Goal: Task Accomplishment & Management: Manage account settings

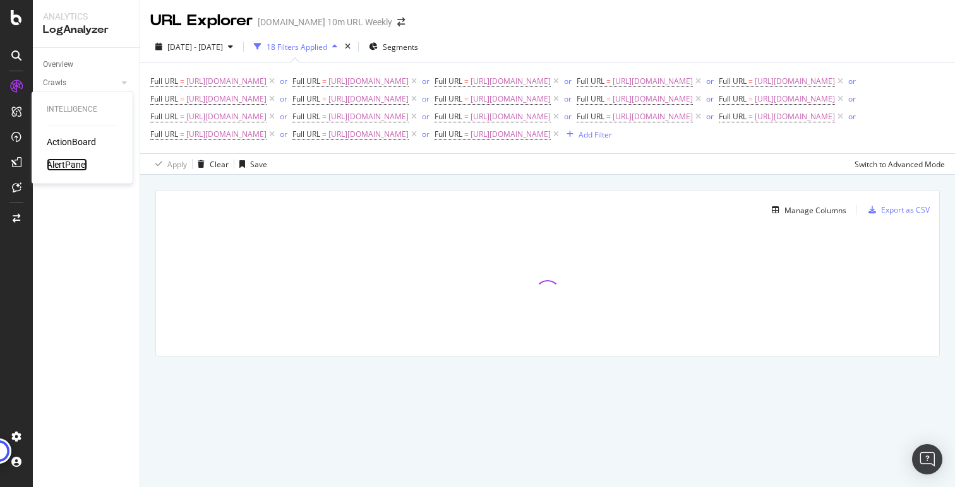
click at [68, 162] on div "AlertPanel" at bounding box center [67, 164] width 40 height 13
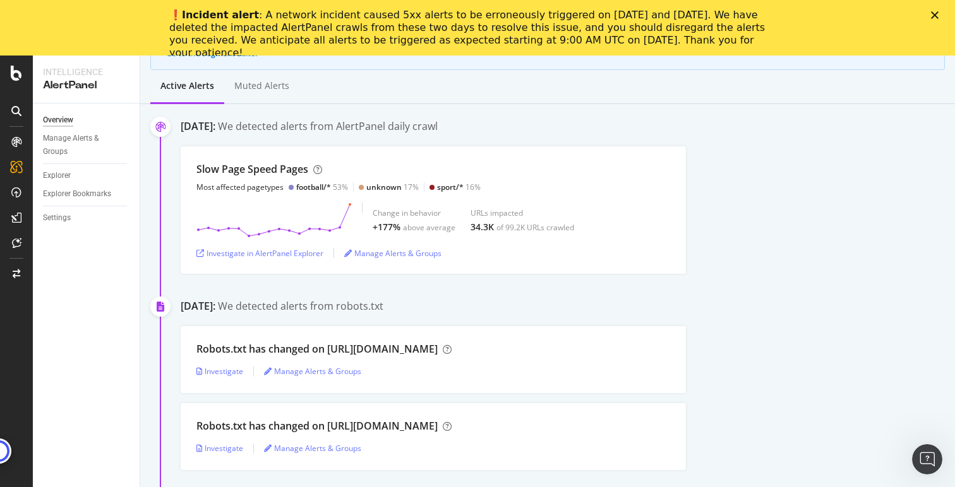
scroll to position [158, 0]
click at [71, 217] on link "Settings" at bounding box center [87, 218] width 88 height 13
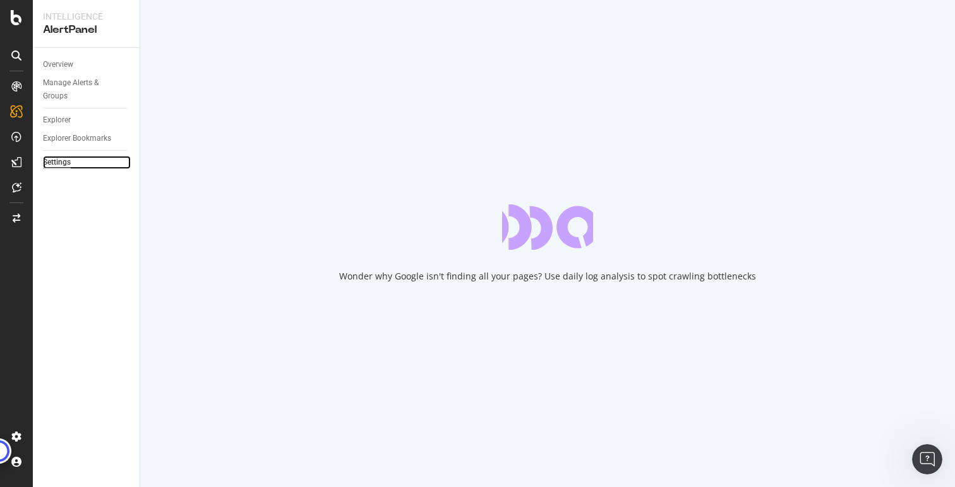
select select "01"
select select "45"
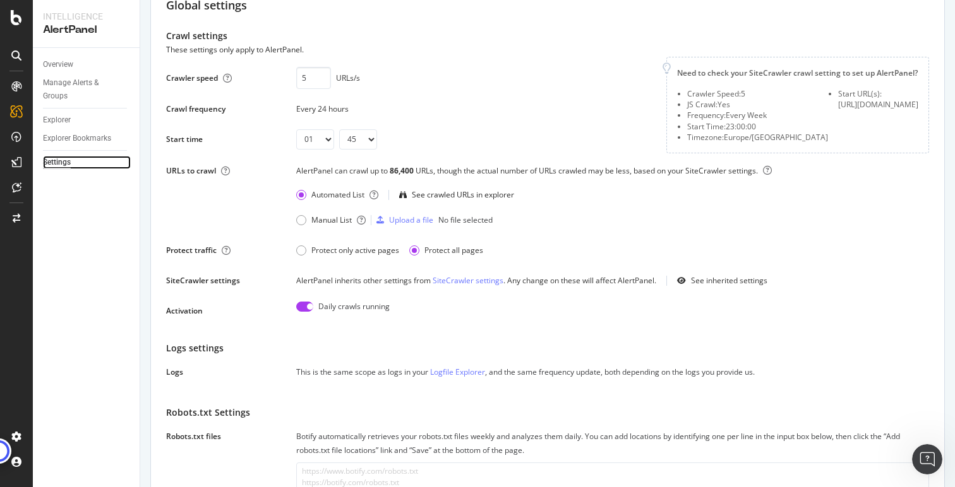
scroll to position [72, 0]
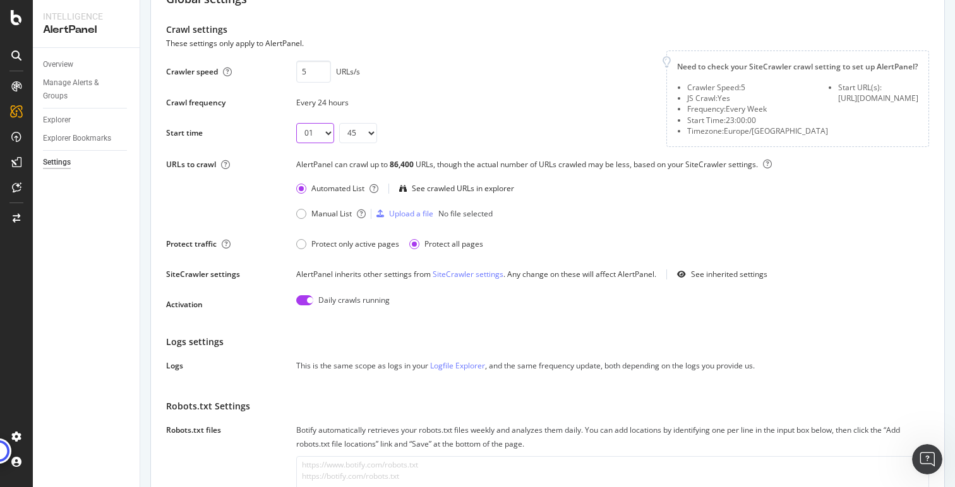
click at [322, 140] on select "00 01 02 03 04 05 06 07 08 09 10 11 12 13 14 15 16 17 18 19 20 21 22 23" at bounding box center [315, 133] width 38 height 20
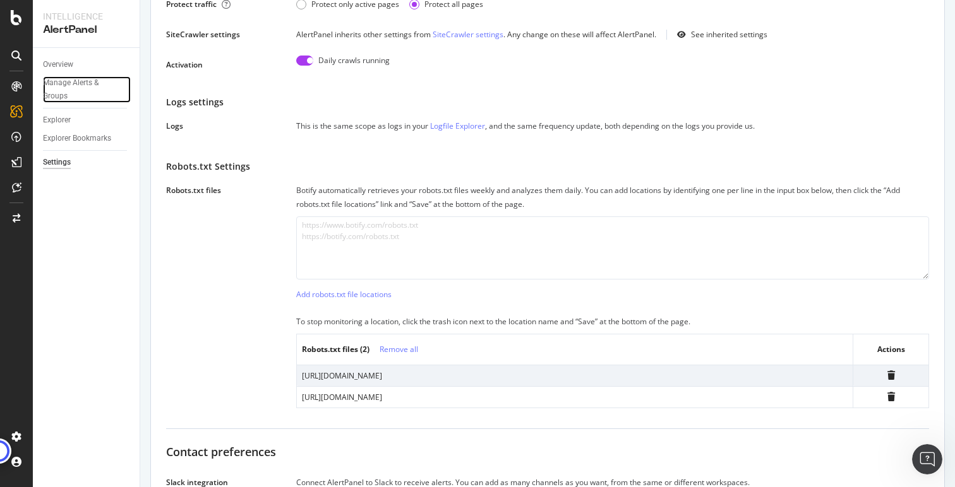
scroll to position [310, 0]
click at [309, 68] on input "checkbox" at bounding box center [304, 62] width 17 height 10
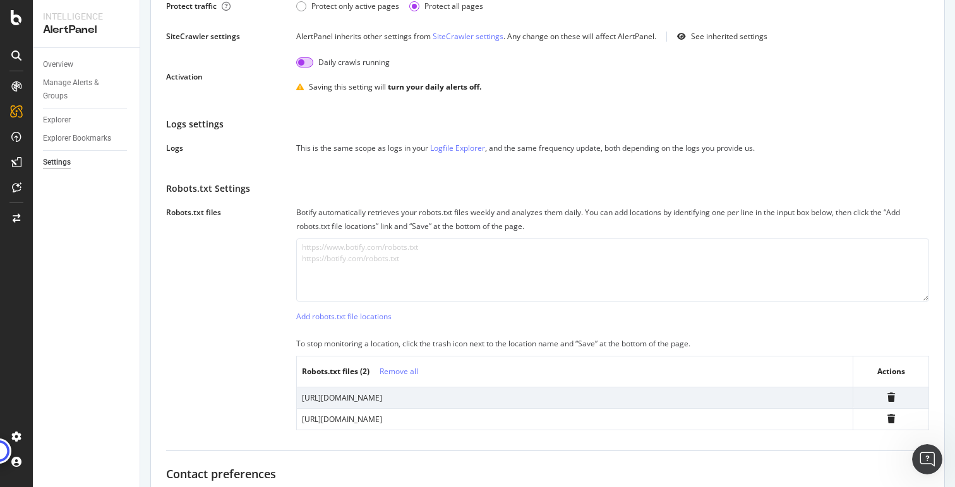
click at [309, 68] on input "checkbox" at bounding box center [304, 62] width 17 height 10
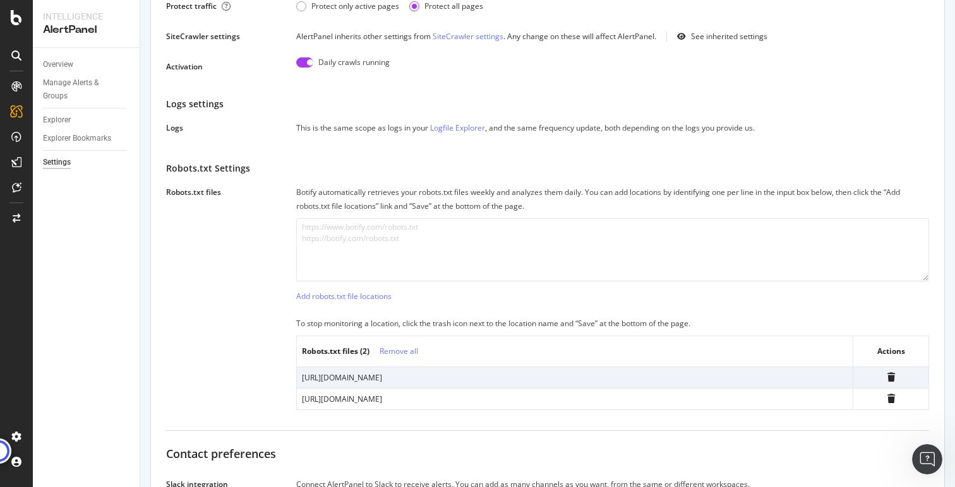
click at [309, 68] on input "checkbox" at bounding box center [304, 62] width 17 height 10
checkbox input "false"
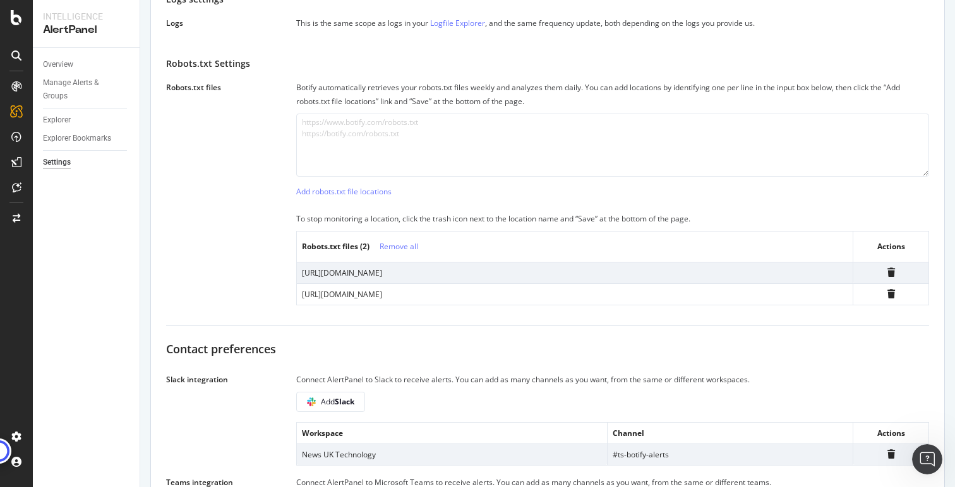
scroll to position [438, 0]
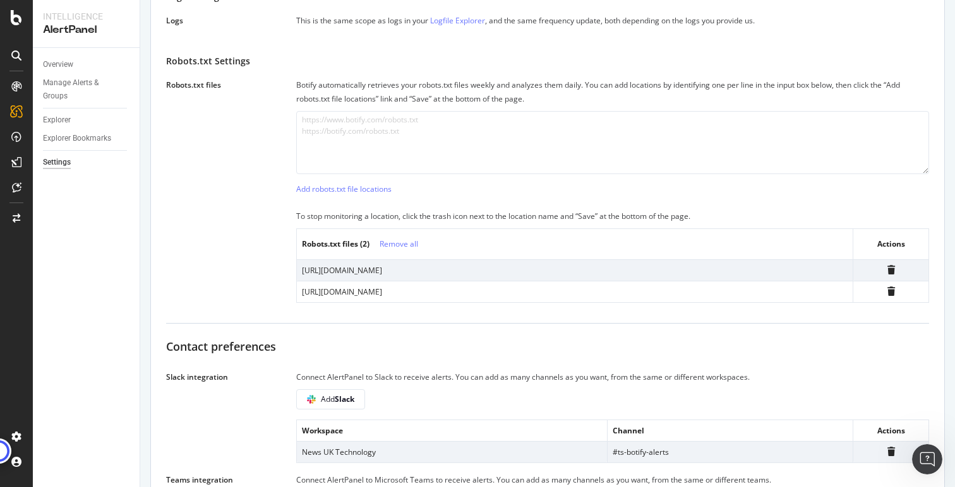
click at [527, 281] on td "https://talksport.com/robots.txt" at bounding box center [575, 270] width 556 height 21
click at [528, 297] on div "http://talksport.com/robots.txt" at bounding box center [575, 292] width 546 height 11
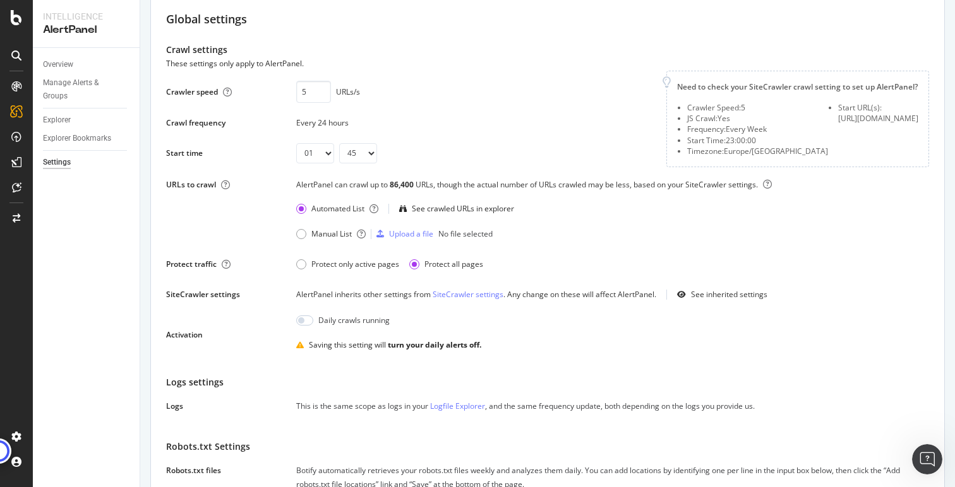
scroll to position [52, 0]
click at [537, 115] on div "Crawl frequency Every 24 hours" at bounding box center [408, 122] width 485 height 20
click at [312, 95] on input "5" at bounding box center [313, 91] width 35 height 22
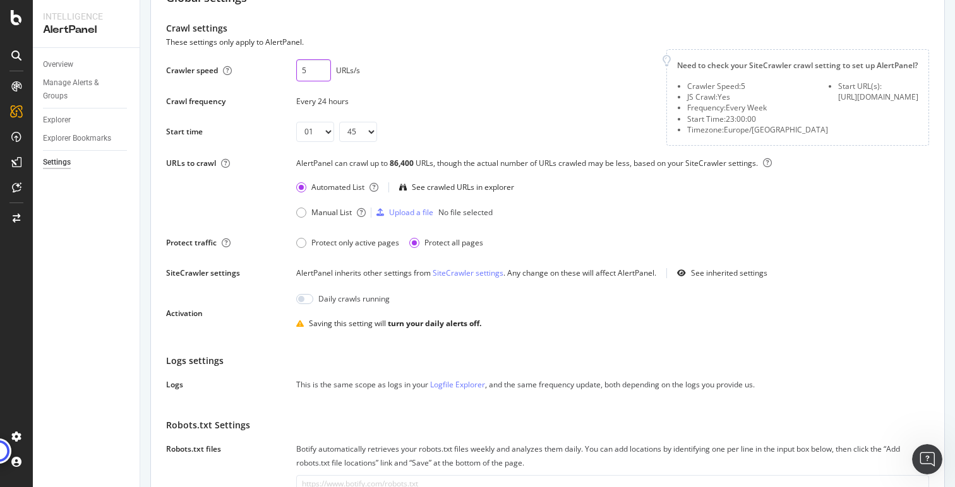
scroll to position [59, 0]
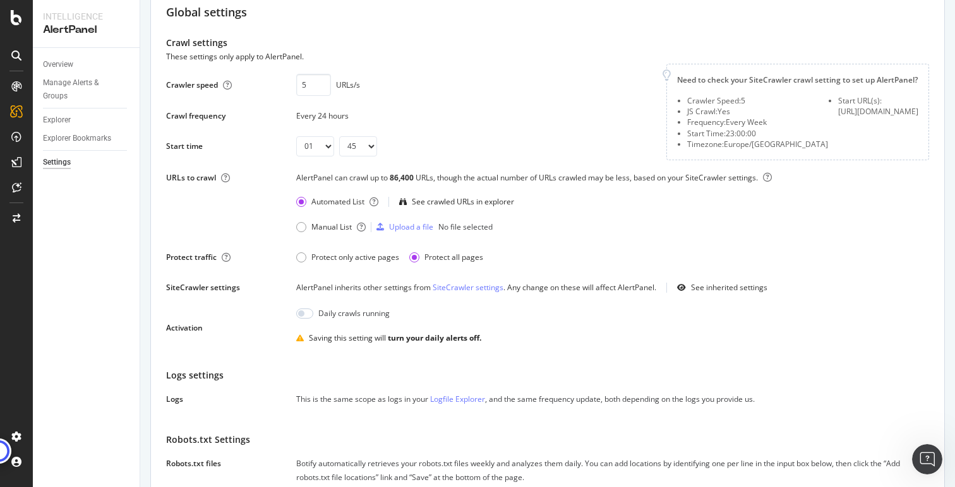
click at [528, 86] on div "5 URLs/s" at bounding box center [473, 85] width 355 height 22
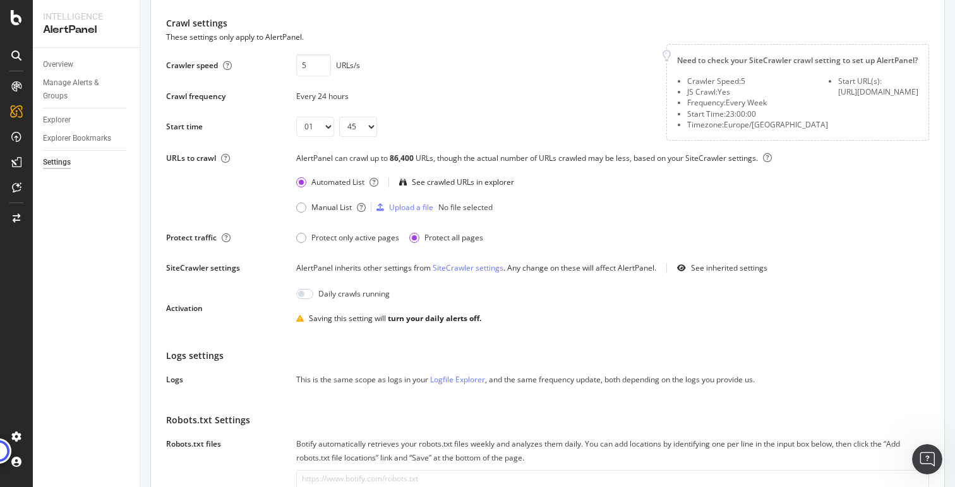
scroll to position [71, 0]
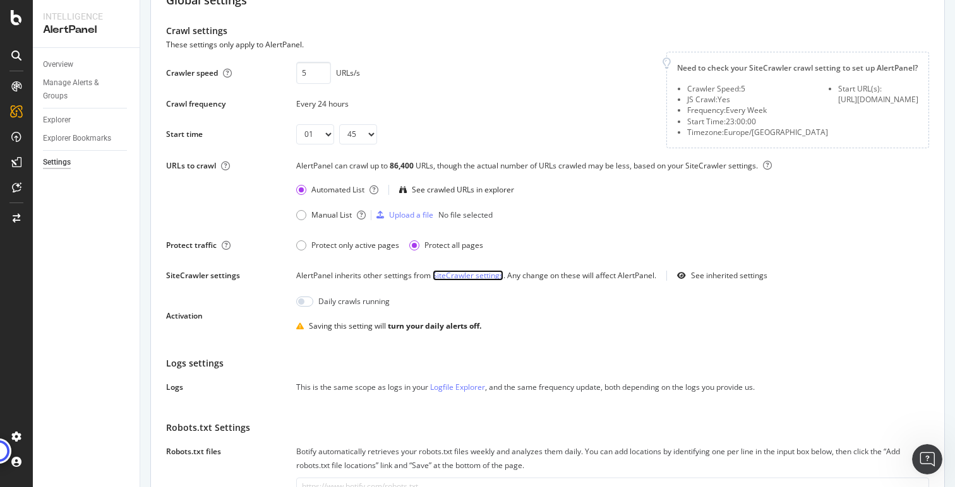
click at [492, 281] on link "SiteCrawler settings" at bounding box center [468, 275] width 71 height 11
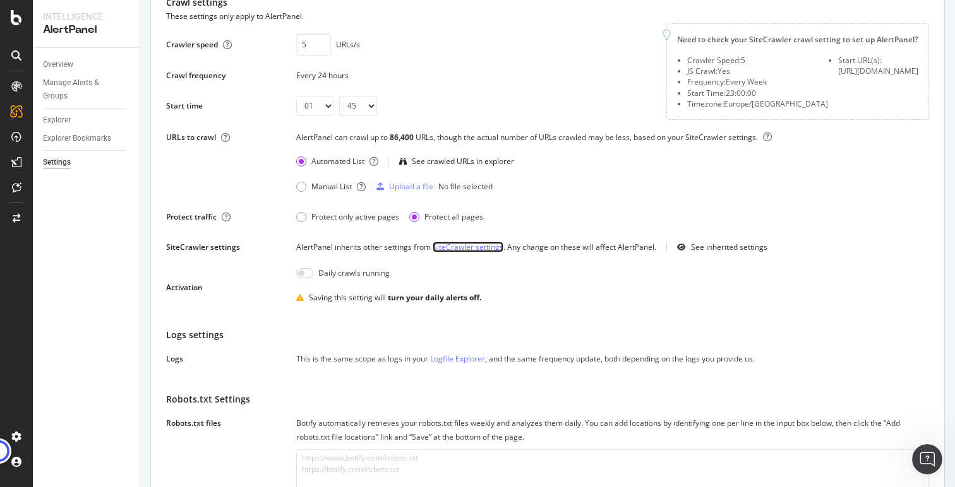
scroll to position [0, 0]
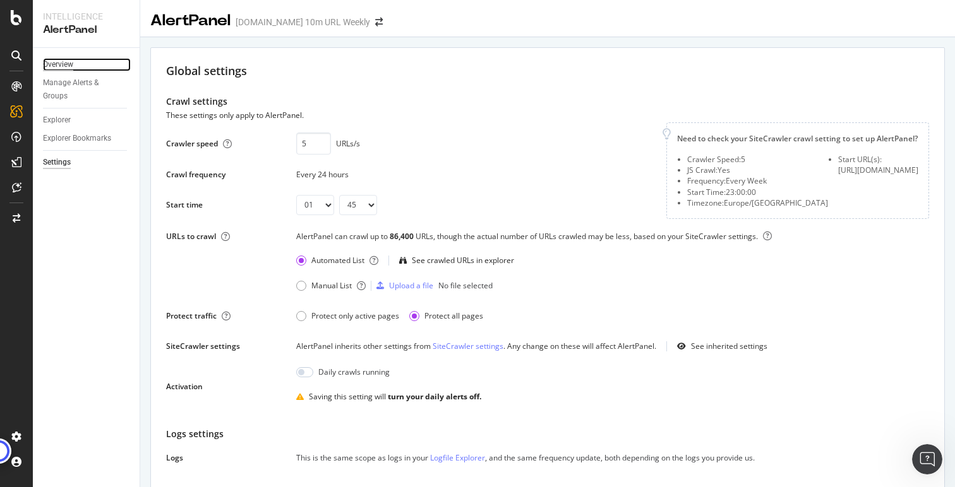
click at [68, 66] on div "Overview" at bounding box center [58, 64] width 30 height 13
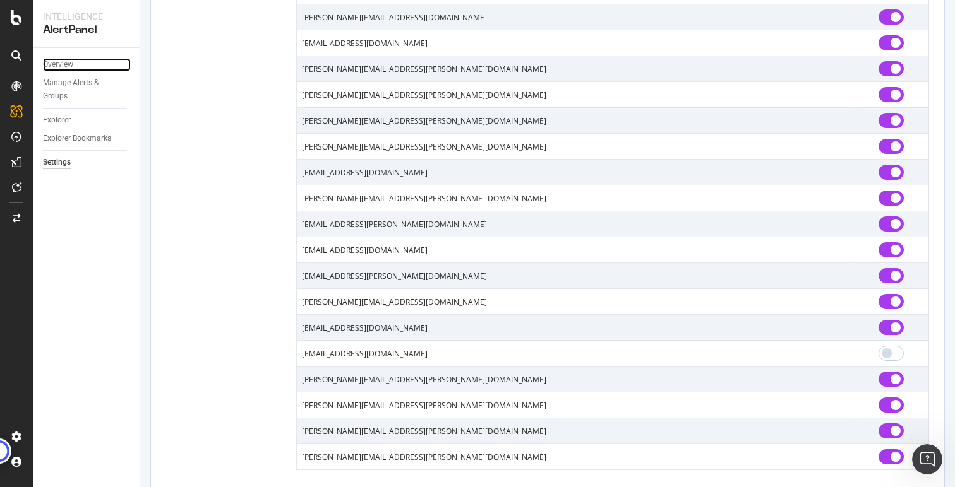
scroll to position [1174, 0]
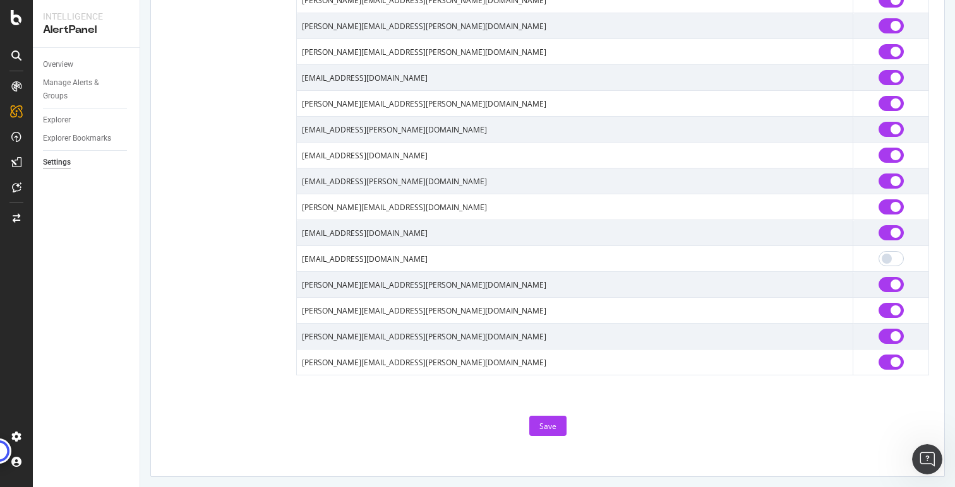
click at [542, 419] on div "Save" at bounding box center [547, 426] width 17 height 19
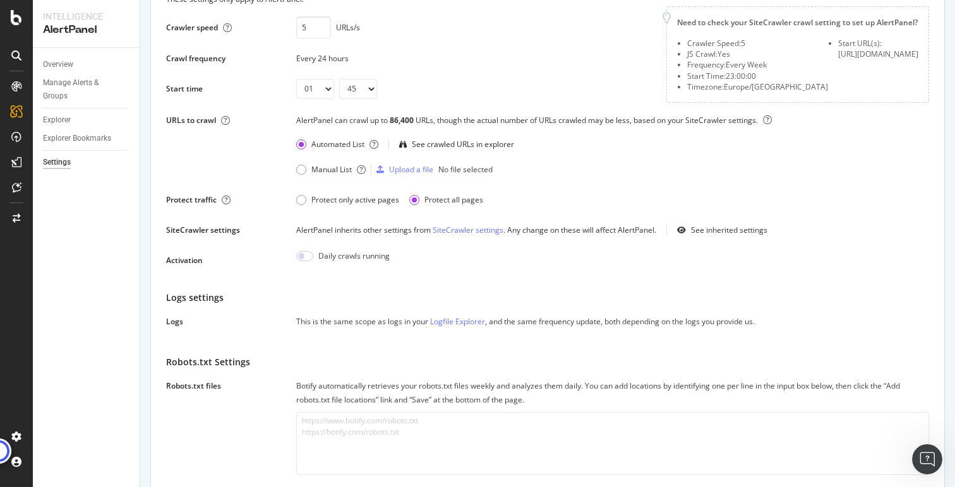
scroll to position [0, 0]
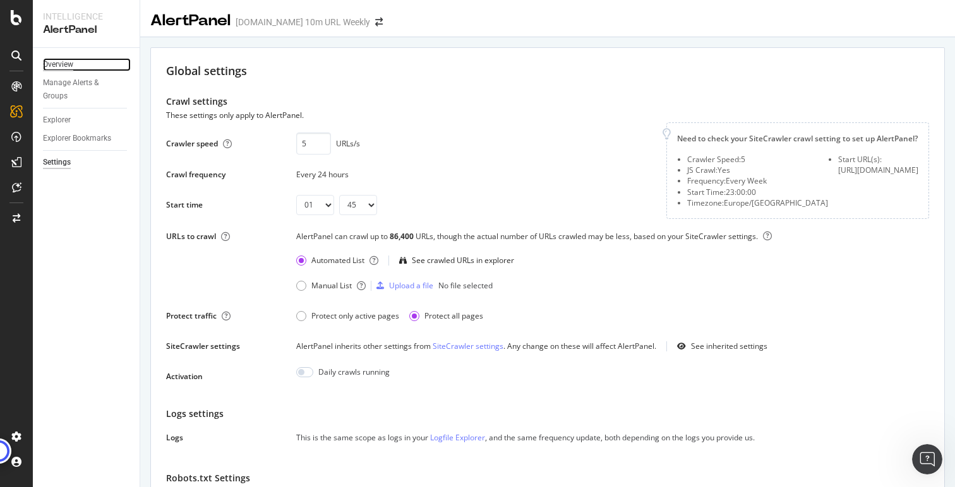
click at [56, 68] on div "Overview" at bounding box center [58, 64] width 30 height 13
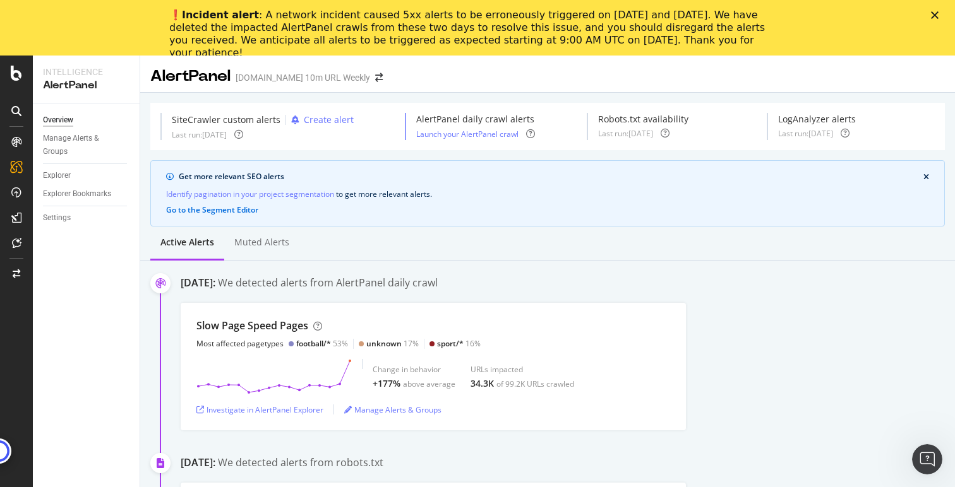
click at [931, 12] on polygon "Close" at bounding box center [935, 15] width 8 height 8
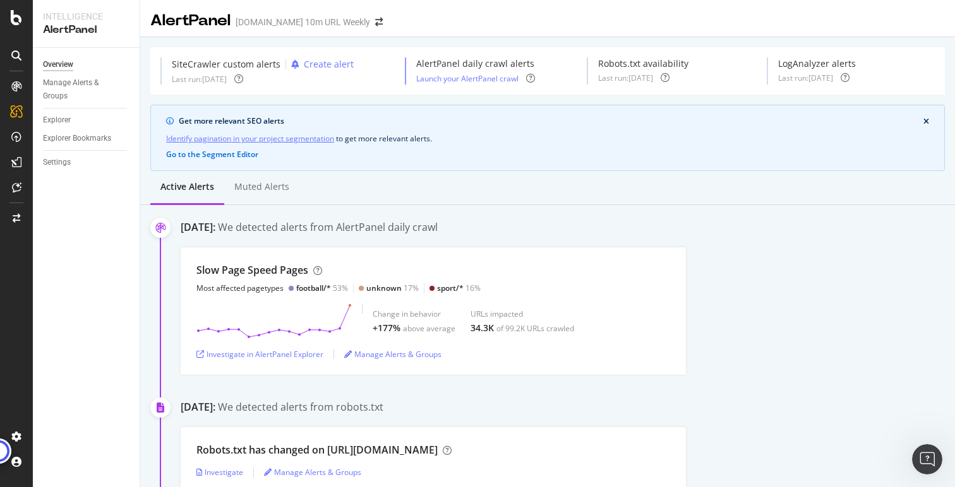
click at [234, 137] on link "Identify pagination in your project segmentation" at bounding box center [250, 138] width 168 height 13
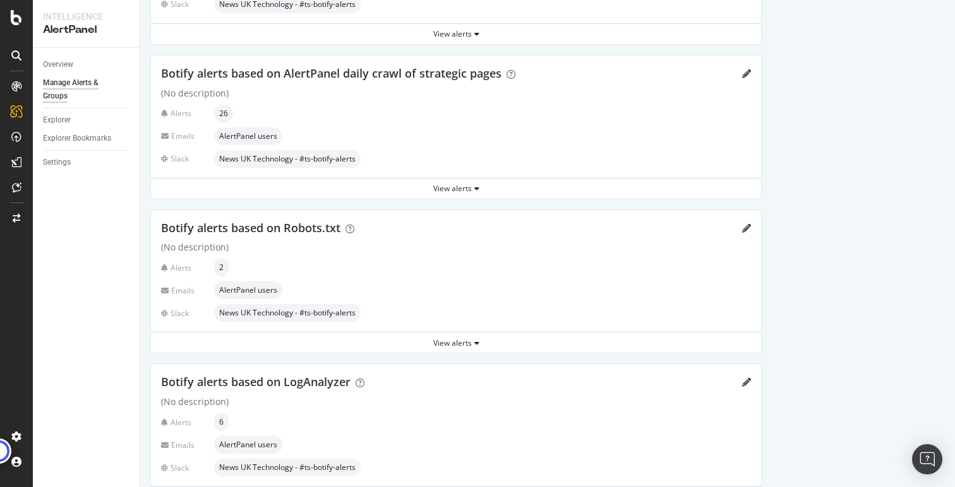
scroll to position [181, 0]
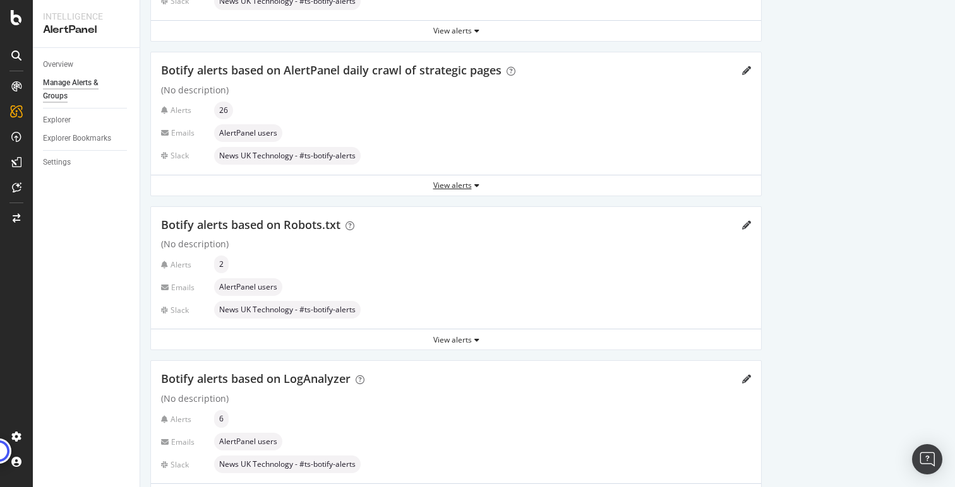
click at [457, 187] on div "View alerts" at bounding box center [456, 185] width 610 height 11
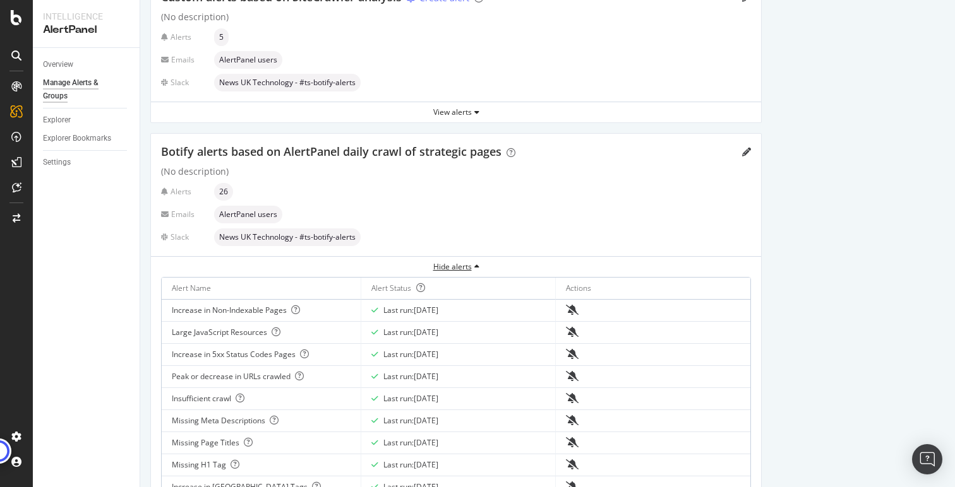
scroll to position [0, 0]
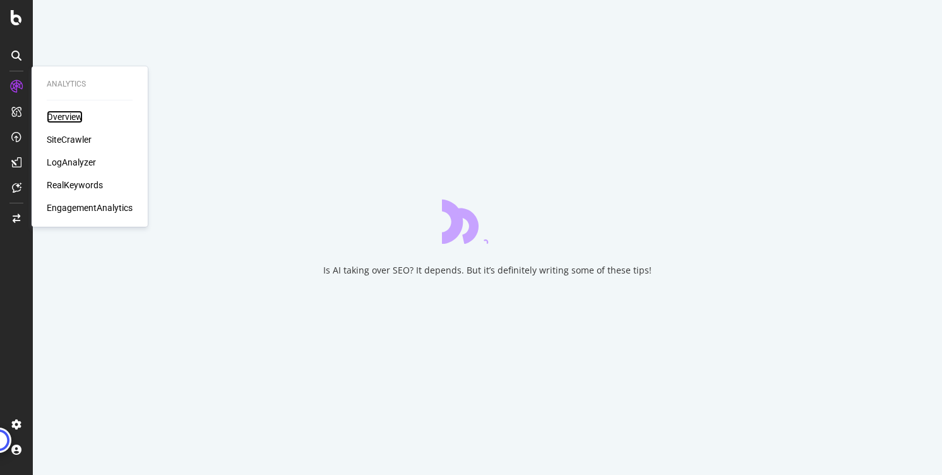
click at [70, 119] on div "Overview" at bounding box center [65, 116] width 36 height 13
click at [63, 141] on div "SiteCrawler" at bounding box center [69, 139] width 45 height 13
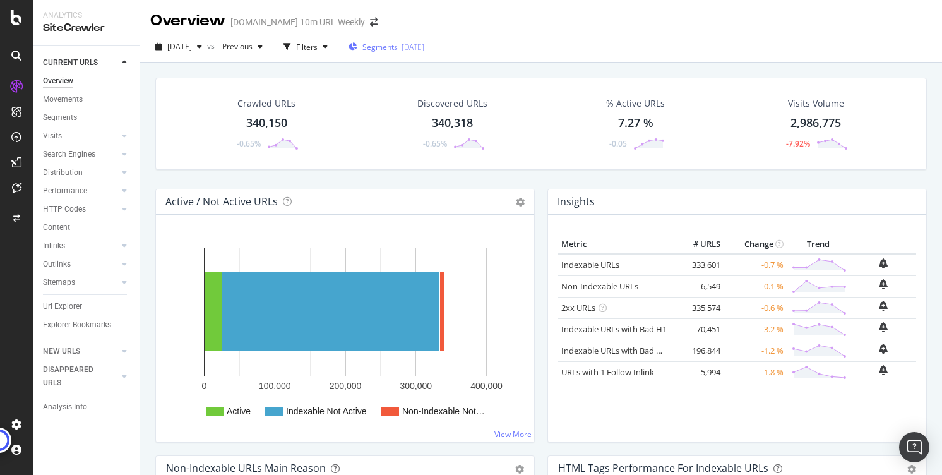
click at [398, 42] on span "Segments" at bounding box center [379, 47] width 35 height 11
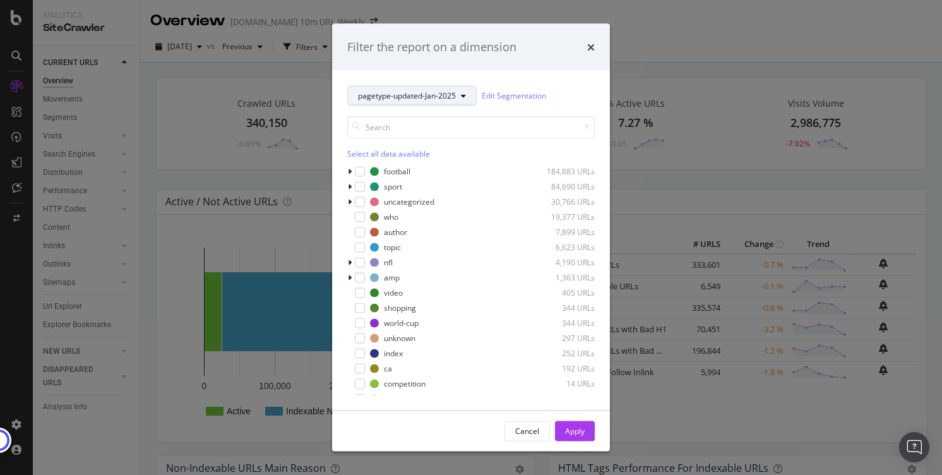
click at [391, 93] on span "pagetype-updated-Jan-2025" at bounding box center [407, 95] width 98 height 11
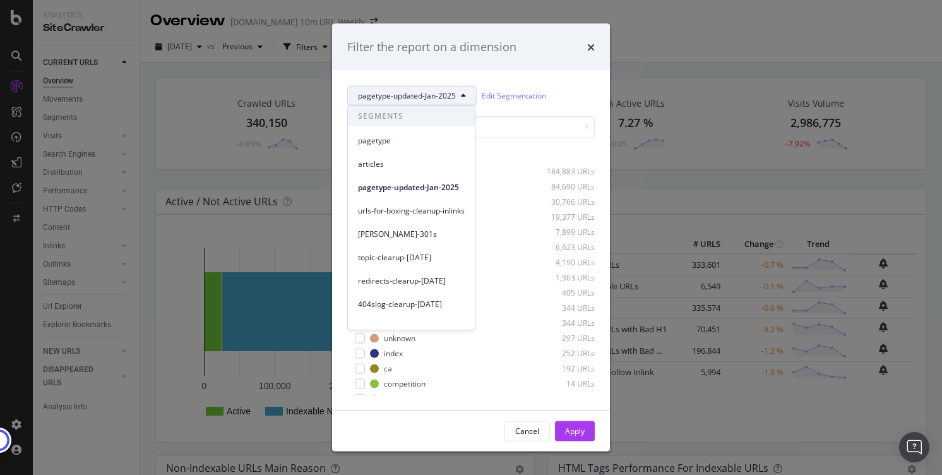
click at [578, 87] on div "pagetype-updated-Jan-2025 Edit Segmentation" at bounding box center [471, 95] width 248 height 20
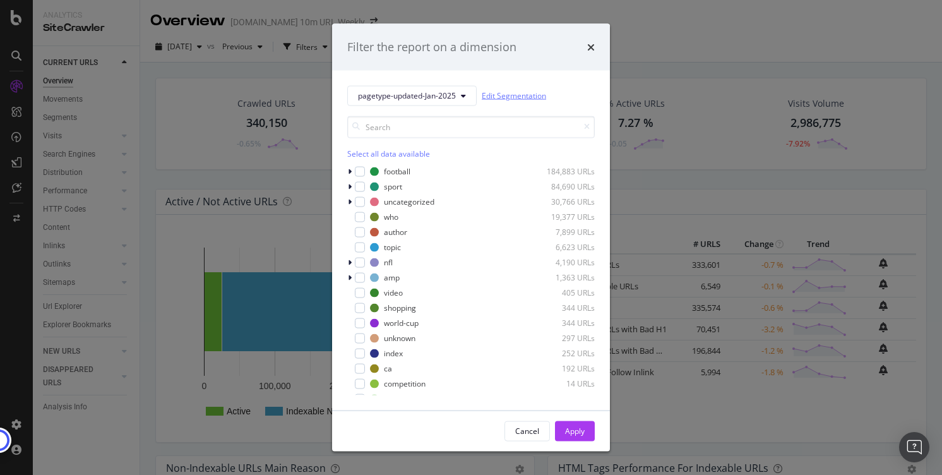
click at [518, 90] on link "Edit Segmentation" at bounding box center [514, 95] width 64 height 13
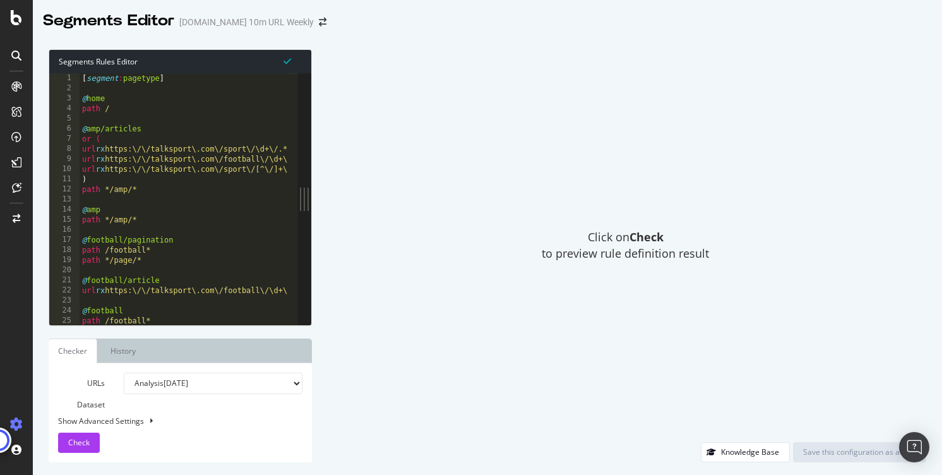
click at [206, 152] on div "[ segment : pagetype ] @ home path / @ amp/articles or ( url rx https:\/\/talks…" at bounding box center [723, 204] width 1287 height 262
type textarea "url rx https:\/\/talksport\.com\/sport\/\d+\/.*"
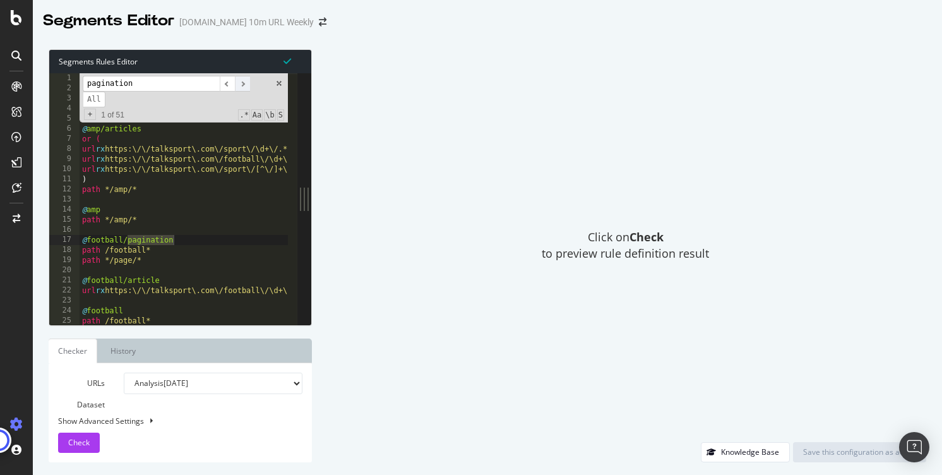
type input "pagination"
click at [241, 84] on span "​" at bounding box center [242, 84] width 15 height 16
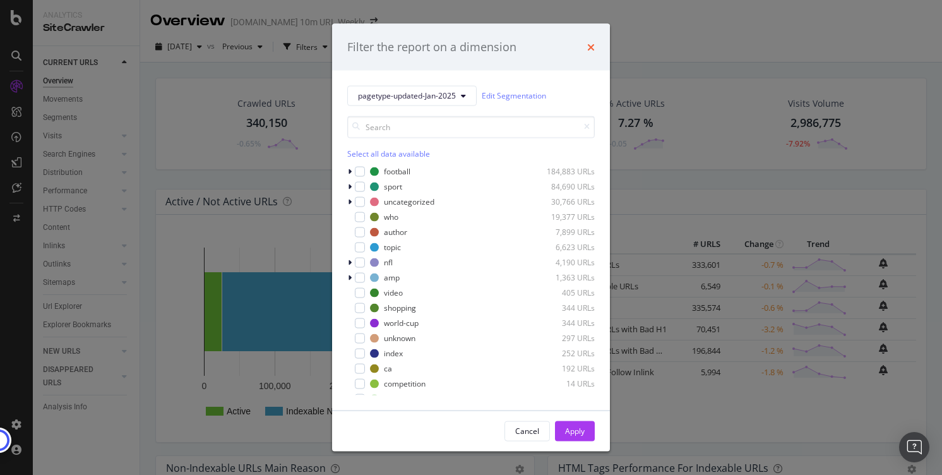
click at [592, 44] on icon "times" at bounding box center [591, 47] width 8 height 10
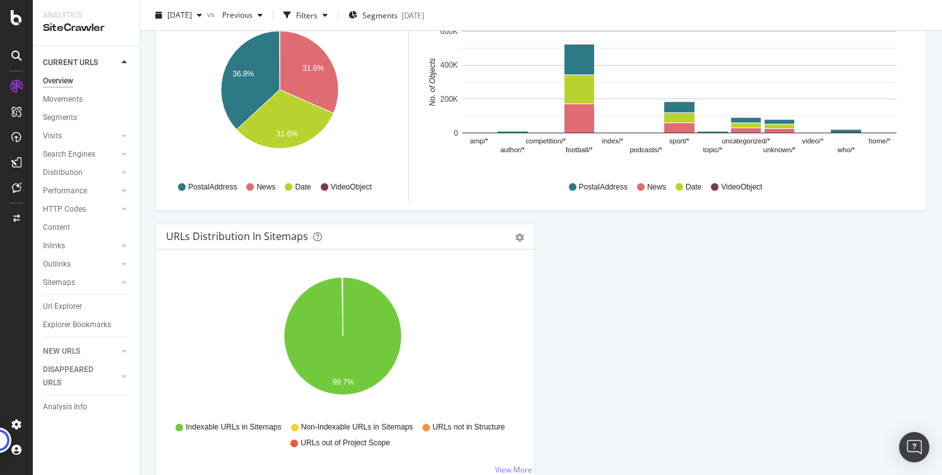
scroll to position [1357, 0]
